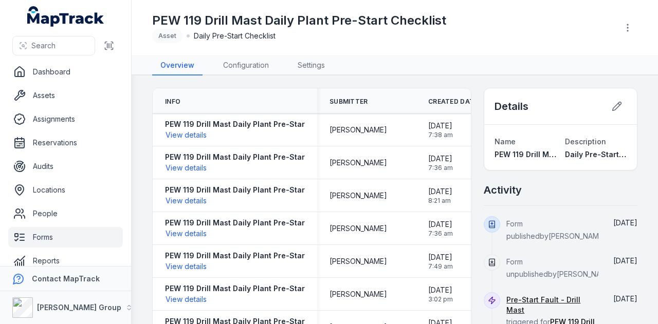
scroll to position [12, 0]
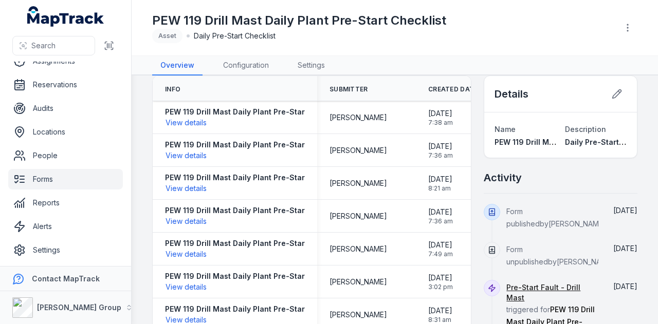
click at [78, 176] on link "Forms" at bounding box center [65, 179] width 115 height 21
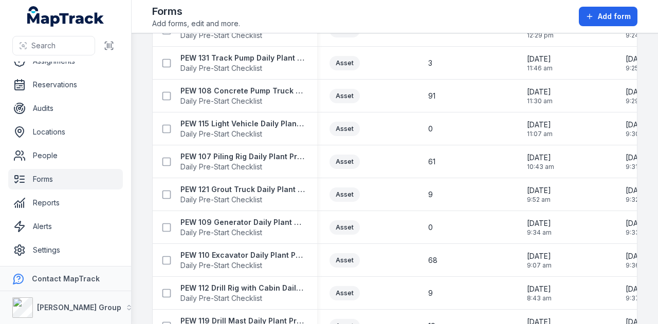
scroll to position [1133, 0]
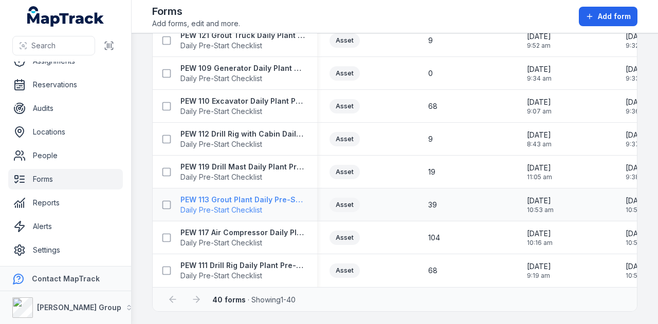
click at [273, 198] on strong "PEW 113 Grout Plant Daily Pre-Start Checklist" at bounding box center [242, 200] width 124 height 10
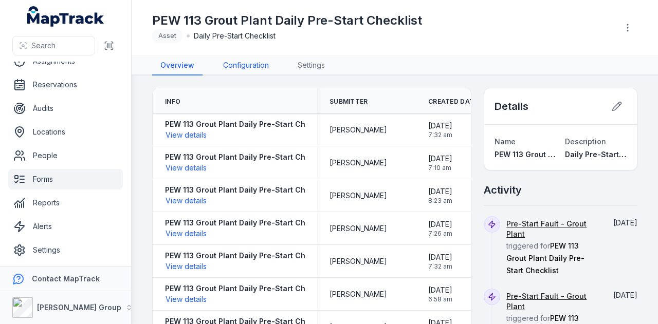
click at [247, 64] on link "Configuration" at bounding box center [246, 66] width 62 height 20
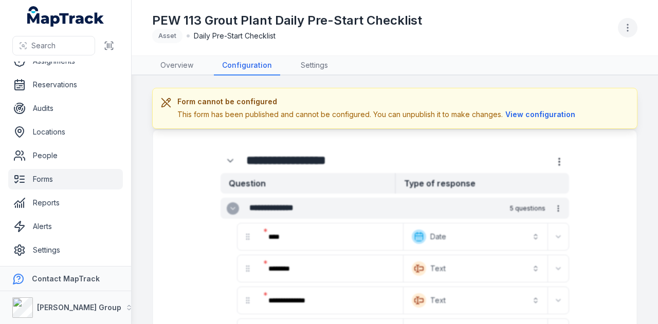
click at [633, 28] on button "button" at bounding box center [628, 28] width 20 height 20
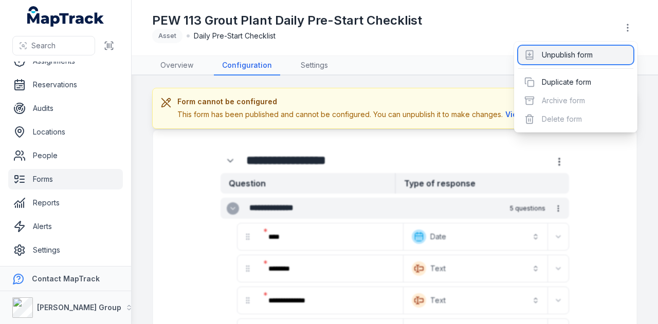
click at [618, 50] on div "Unpublish form" at bounding box center [575, 55] width 115 height 19
